Goal: Find specific page/section: Find specific page/section

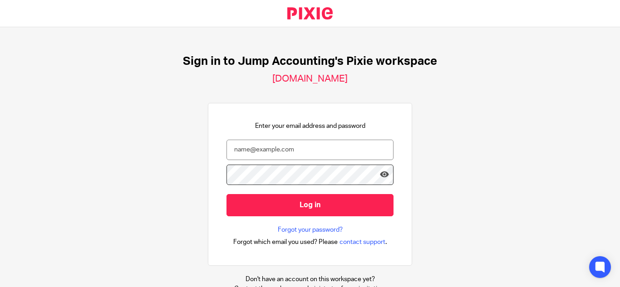
type input "[PERSON_NAME][EMAIL_ADDRESS][DOMAIN_NAME]"
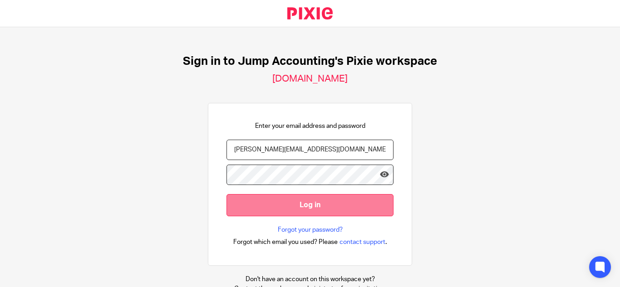
click at [309, 207] on input "Log in" at bounding box center [309, 205] width 167 height 22
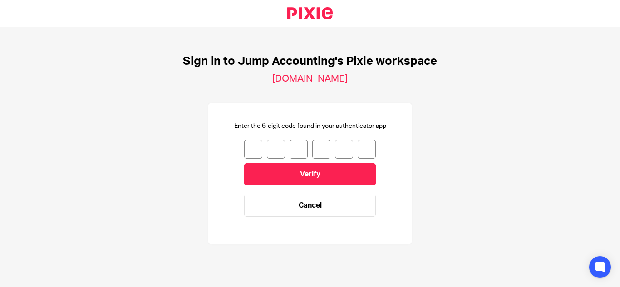
click at [249, 152] on input "number" at bounding box center [253, 149] width 18 height 19
type input "3"
type input "0"
type input "7"
type input "8"
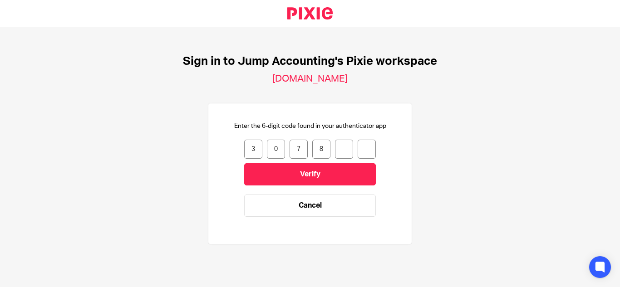
type input "8"
type input "2"
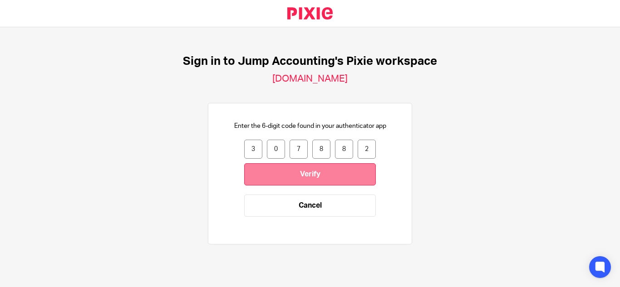
click at [289, 176] on input "Verify" at bounding box center [310, 174] width 132 height 22
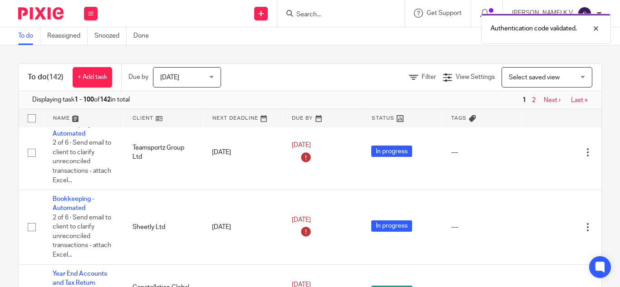
scroll to position [953, 0]
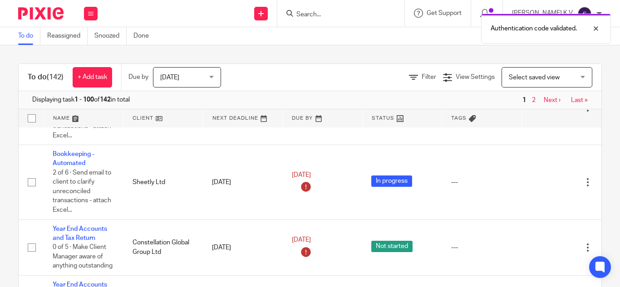
click at [344, 19] on div "Authentication code validated." at bounding box center [460, 26] width 301 height 34
click at [346, 14] on div "Authentication code validated." at bounding box center [460, 26] width 301 height 34
click at [351, 14] on div "Authentication code validated." at bounding box center [460, 26] width 301 height 34
click at [347, 12] on input "Search" at bounding box center [336, 15] width 82 height 8
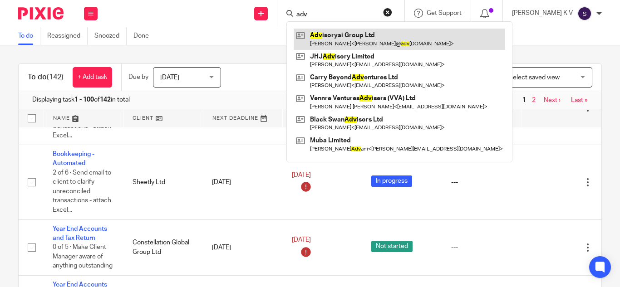
type input "adv"
click at [379, 37] on link at bounding box center [400, 39] width 212 height 21
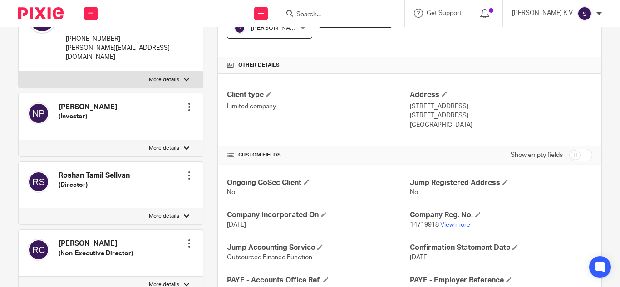
scroll to position [227, 0]
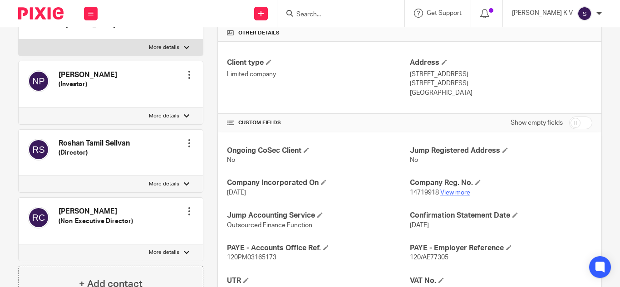
click at [456, 191] on link "View more" at bounding box center [455, 193] width 30 height 6
